Goal: Information Seeking & Learning: Learn about a topic

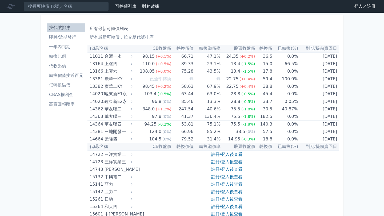
click at [359, 8] on link "登入／註冊" at bounding box center [365, 6] width 30 height 9
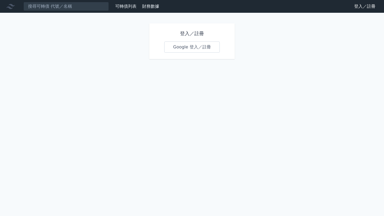
click at [204, 48] on link "Google 登入／註冊" at bounding box center [191, 47] width 55 height 11
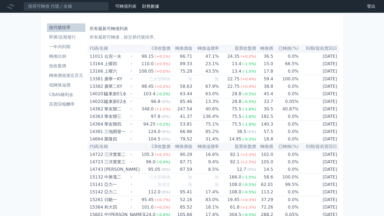
click at [126, 8] on link "可轉債列表" at bounding box center [125, 6] width 21 height 5
click at [151, 11] on div "可轉債列表 財務數據" at bounding box center [80, 6] width 161 height 9
click at [152, 6] on link "財務數據" at bounding box center [150, 6] width 17 height 5
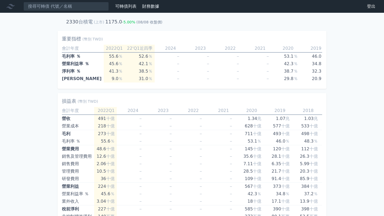
click at [120, 7] on link "可轉債列表" at bounding box center [125, 6] width 21 height 5
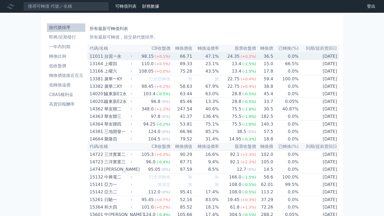
click at [120, 56] on div "台泥一永" at bounding box center [117, 56] width 27 height 7
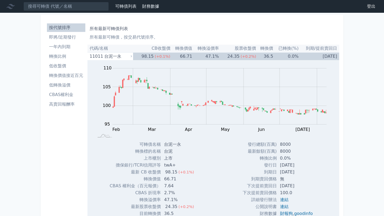
click at [157, 5] on link "財務數據" at bounding box center [150, 6] width 17 height 5
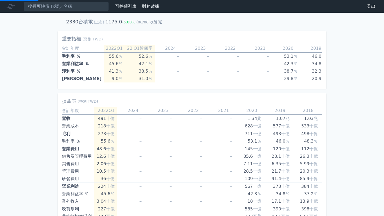
click at [119, 7] on link "可轉債列表" at bounding box center [125, 6] width 21 height 5
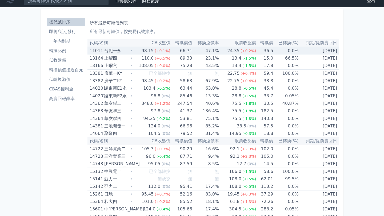
scroll to position [6, 0]
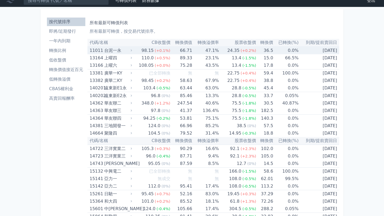
click at [130, 49] on div "台泥一永" at bounding box center [117, 50] width 27 height 7
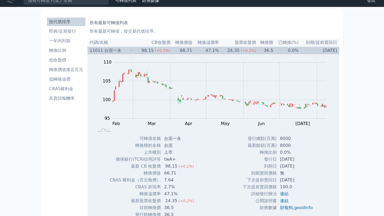
click at [130, 49] on div "台泥一永" at bounding box center [117, 50] width 27 height 7
